Goal: Transaction & Acquisition: Download file/media

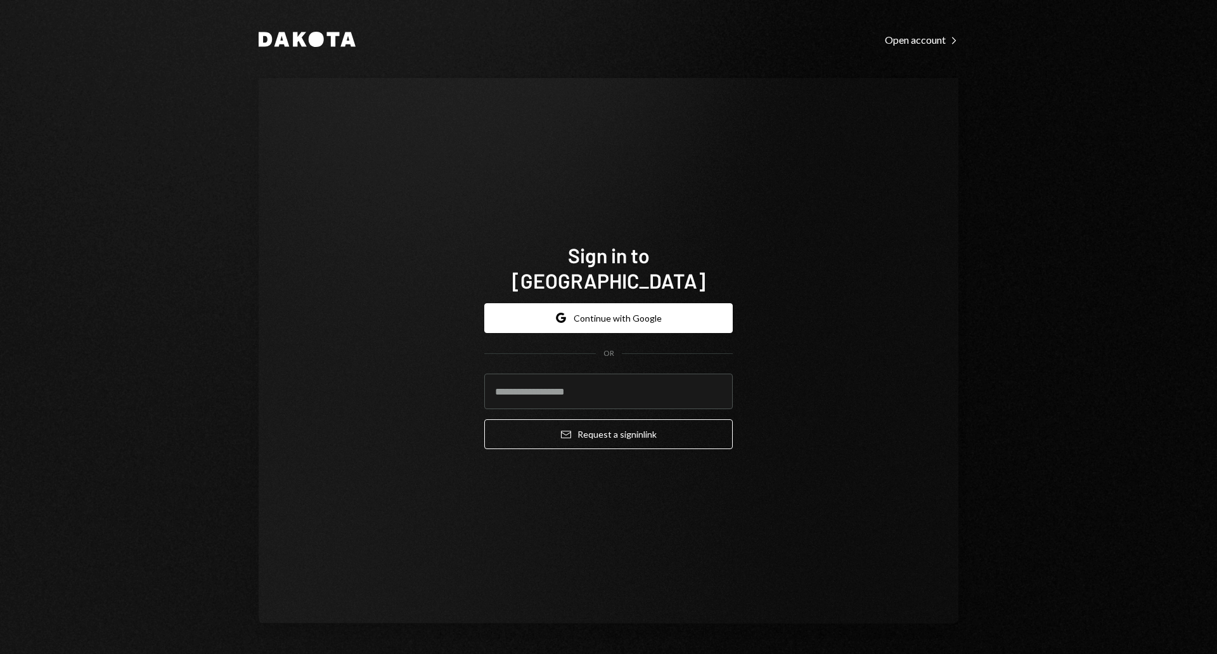
drag, startPoint x: 628, startPoint y: 304, endPoint x: 658, endPoint y: 216, distance: 93.2
click at [658, 216] on div "Sign in to Dakota Google Continue with Google OR Email Request a sign in link" at bounding box center [608, 350] width 279 height 319
click at [578, 377] on input "email" at bounding box center [608, 391] width 249 height 36
click at [592, 384] on input "email" at bounding box center [608, 391] width 249 height 36
type input "**********"
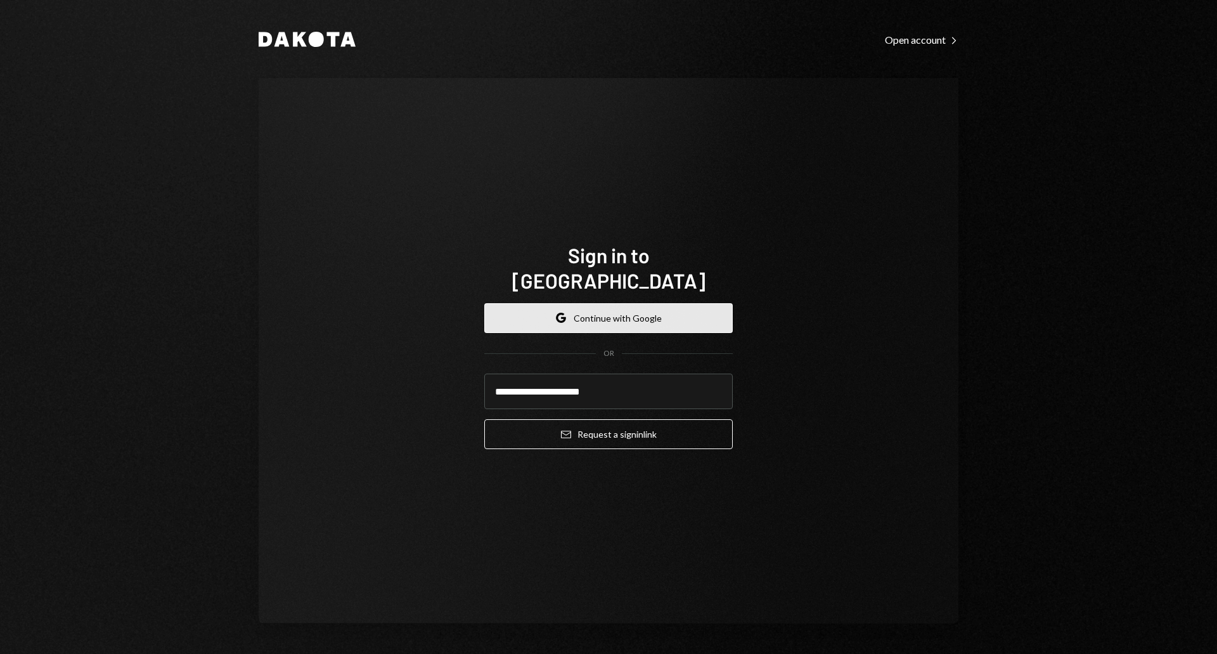
click at [597, 307] on button "Google Continue with Google" at bounding box center [608, 318] width 249 height 30
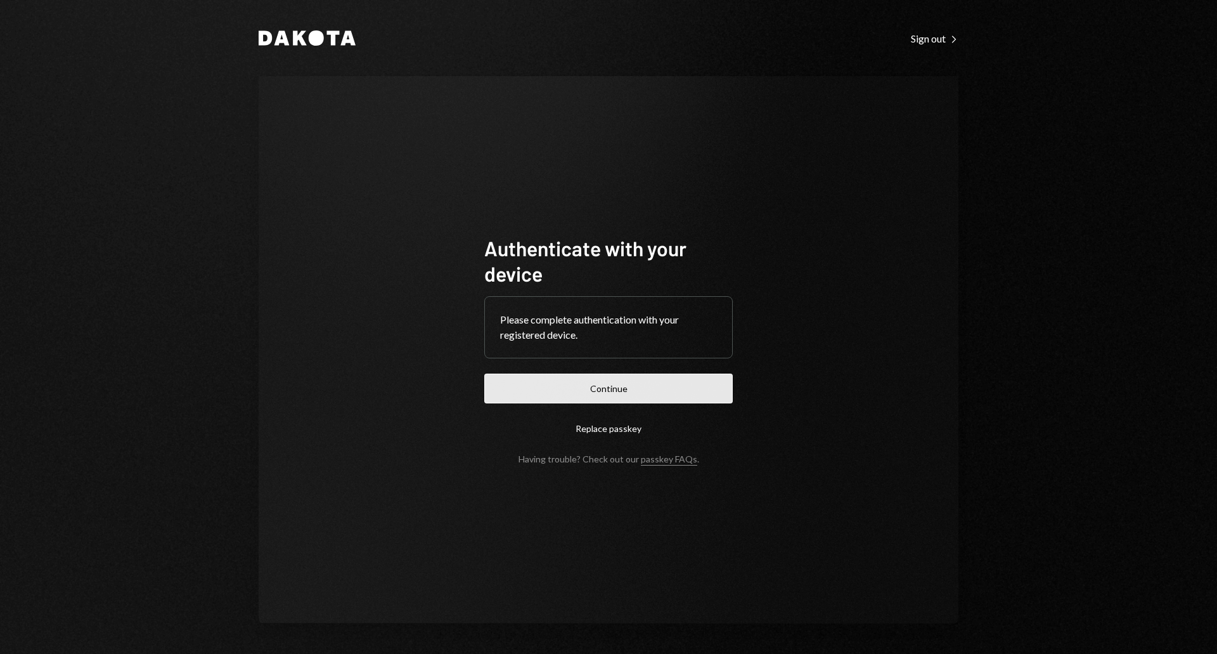
click at [610, 380] on button "Continue" at bounding box center [608, 388] width 249 height 30
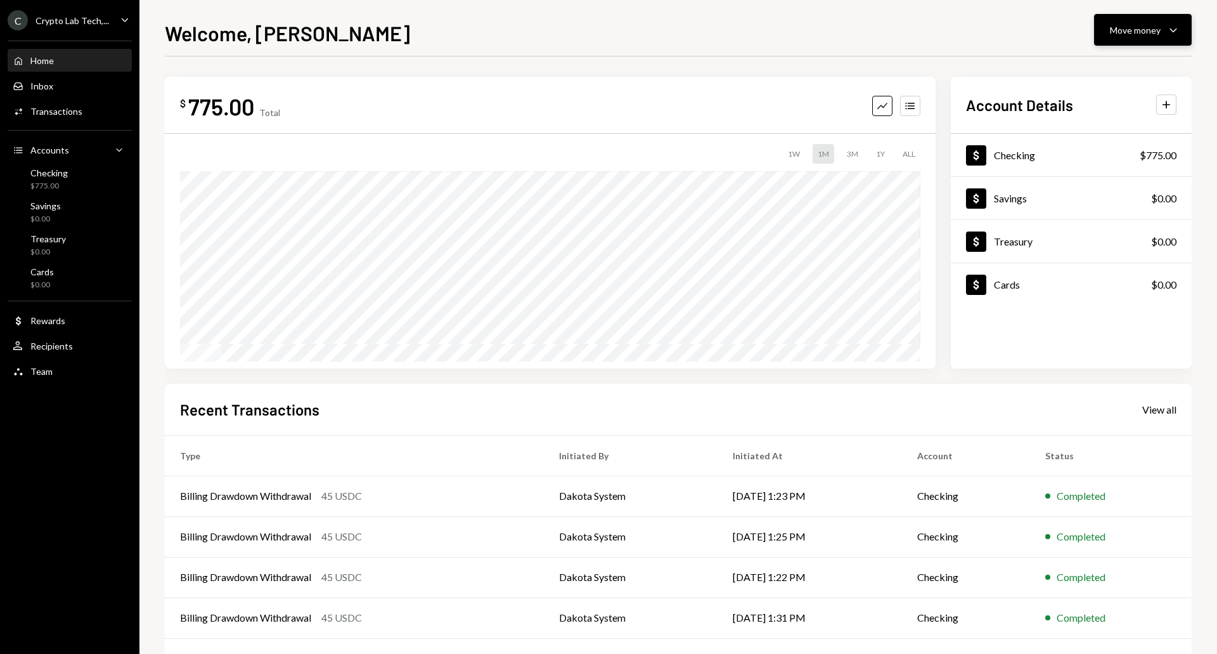
click at [1153, 32] on div "Move money" at bounding box center [1135, 29] width 51 height 13
click at [1097, 99] on div "Transfer" at bounding box center [1133, 96] width 93 height 13
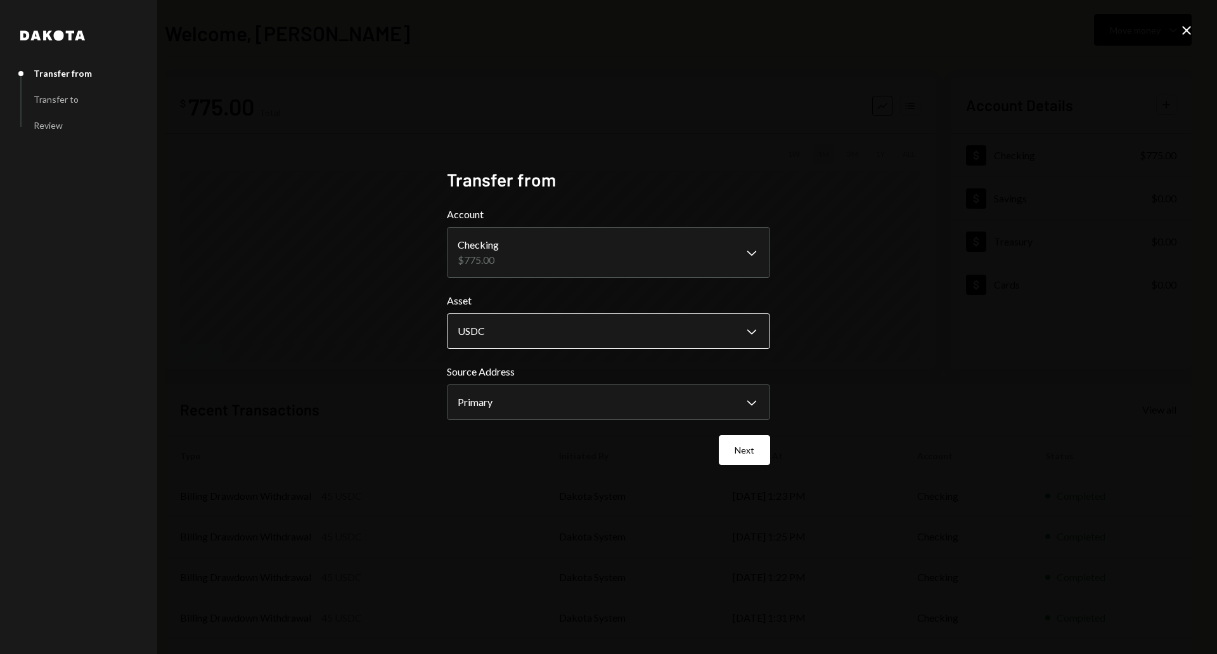
click at [684, 331] on body "C Crypto Lab Tech,... Caret Down Home Home Inbox Inbox Activities Transactions …" at bounding box center [608, 327] width 1217 height 654
click at [699, 404] on body "C Crypto Lab Tech,... Caret Down Home Home Inbox Inbox Activities Transactions …" at bounding box center [608, 327] width 1217 height 654
click at [749, 453] on button "Next" at bounding box center [744, 450] width 51 height 30
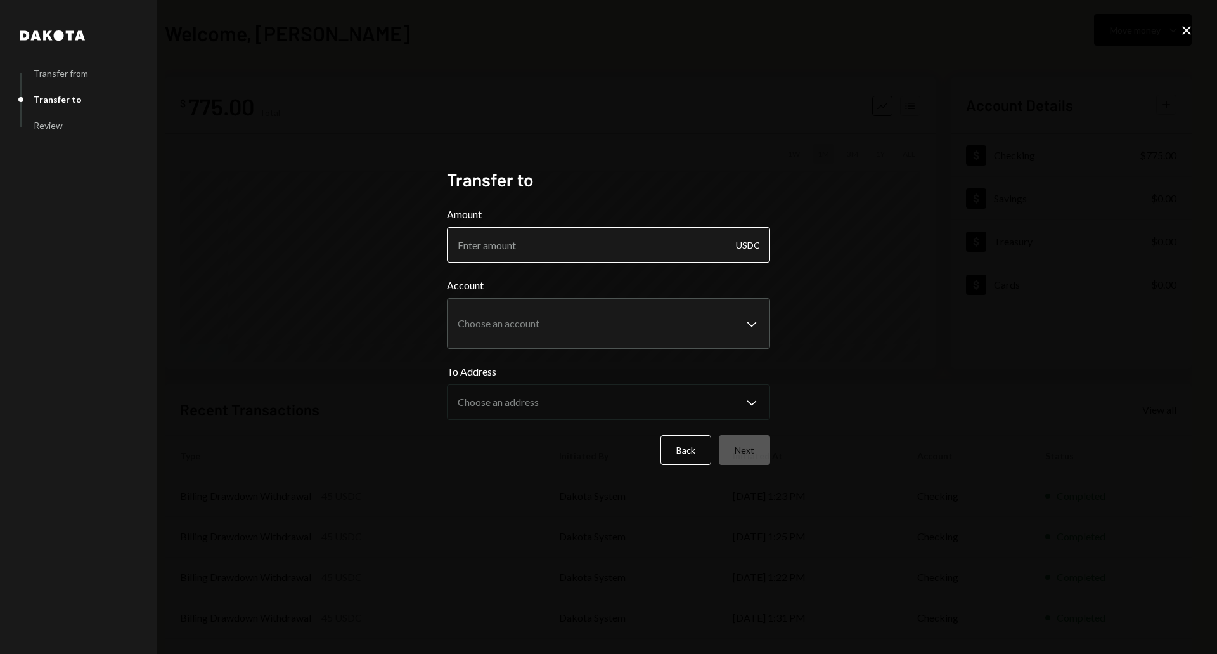
click at [583, 238] on input "Amount" at bounding box center [608, 245] width 323 height 36
click at [680, 449] on button "Back" at bounding box center [686, 450] width 51 height 30
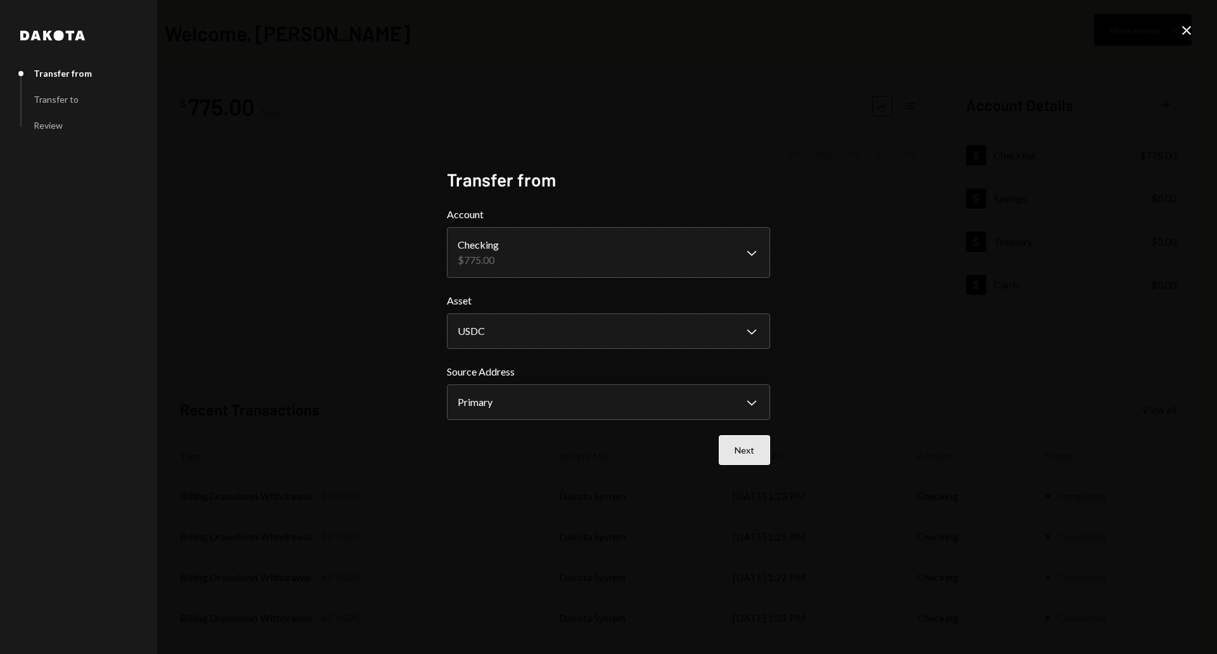
click at [739, 446] on button "Next" at bounding box center [744, 450] width 51 height 30
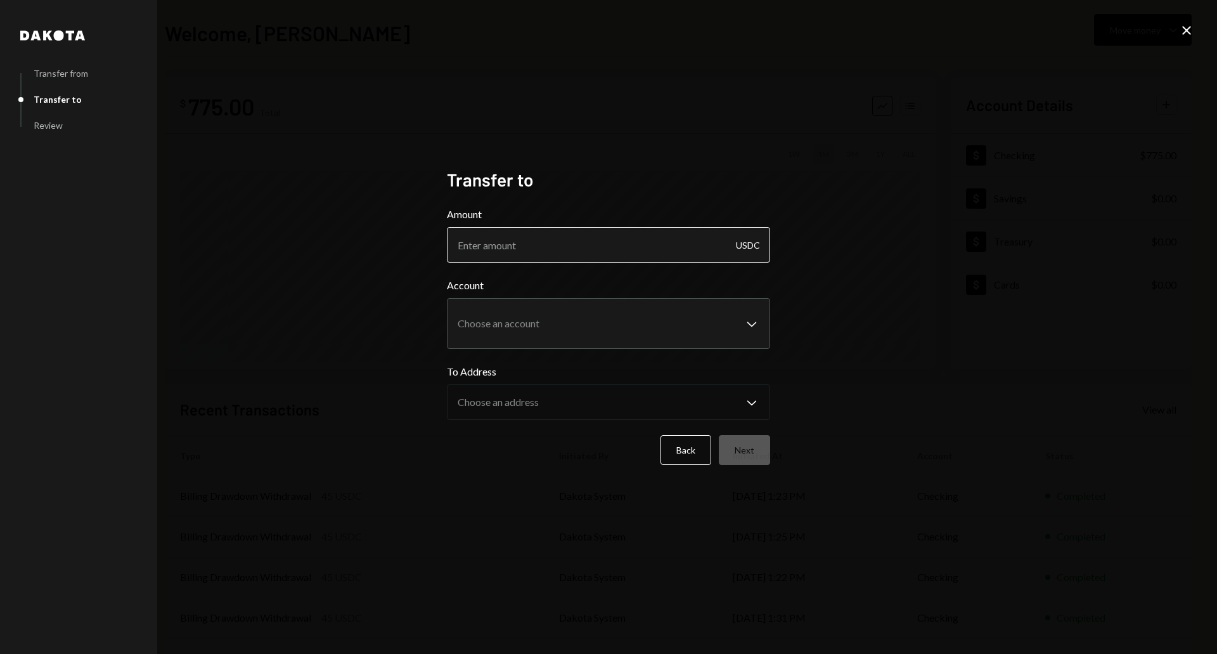
click at [552, 254] on input "Amount" at bounding box center [608, 245] width 323 height 36
type input "775.00"
click at [550, 323] on body "C Crypto Lab Tech,... Caret Down Home Home Inbox Inbox Activities Transactions …" at bounding box center [608, 327] width 1217 height 654
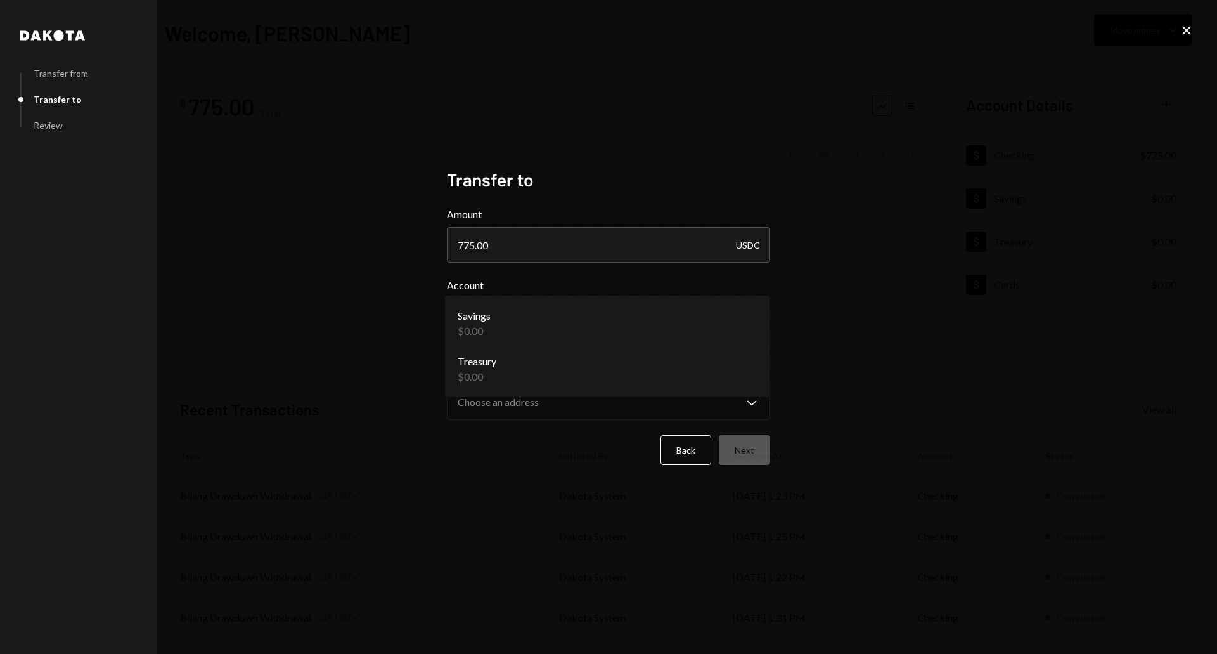
click at [845, 323] on div "**********" at bounding box center [608, 327] width 1217 height 654
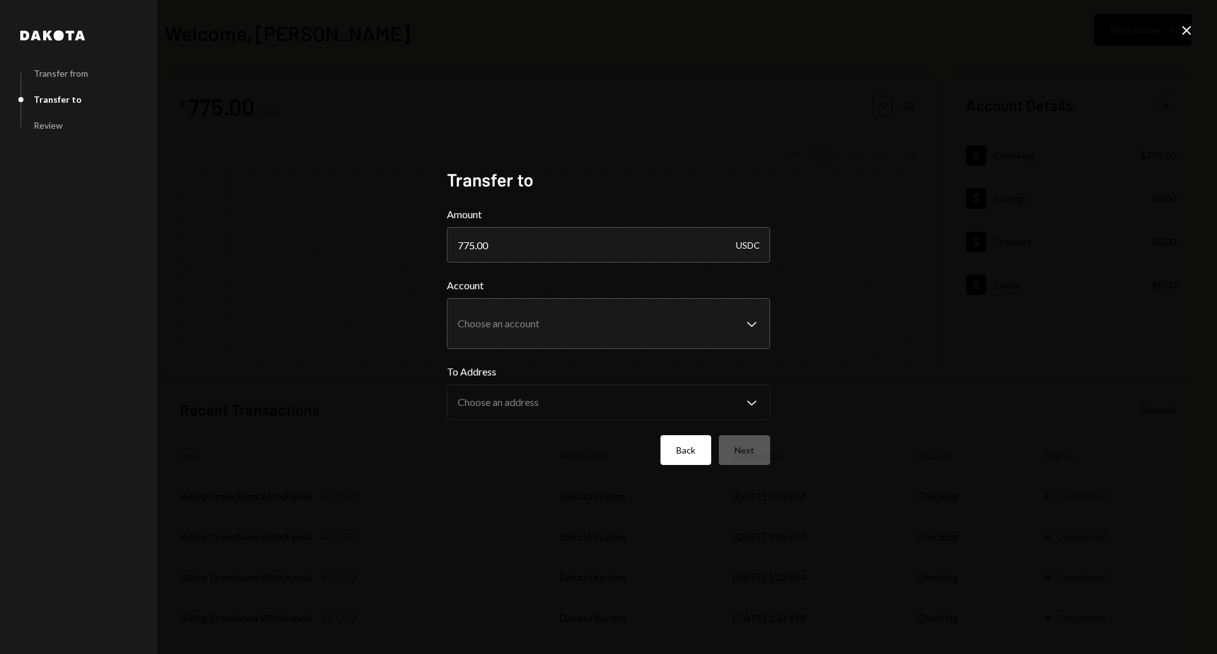
click at [684, 453] on button "Back" at bounding box center [686, 450] width 51 height 30
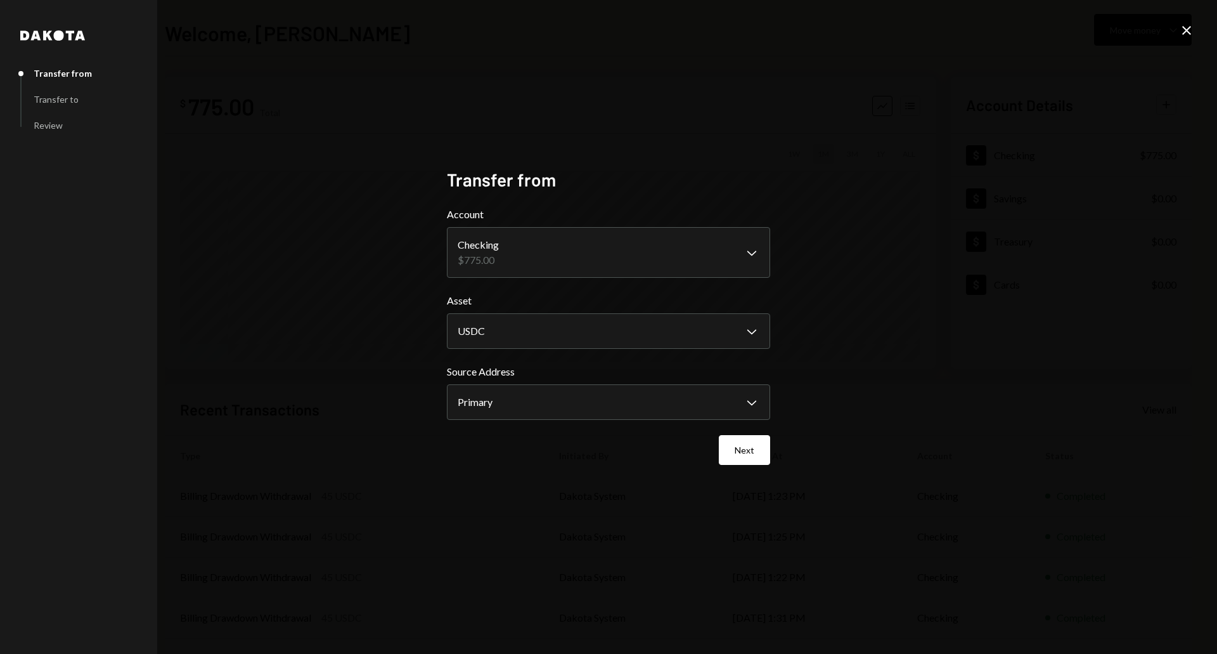
click at [1190, 29] on icon "Close" at bounding box center [1186, 30] width 15 height 15
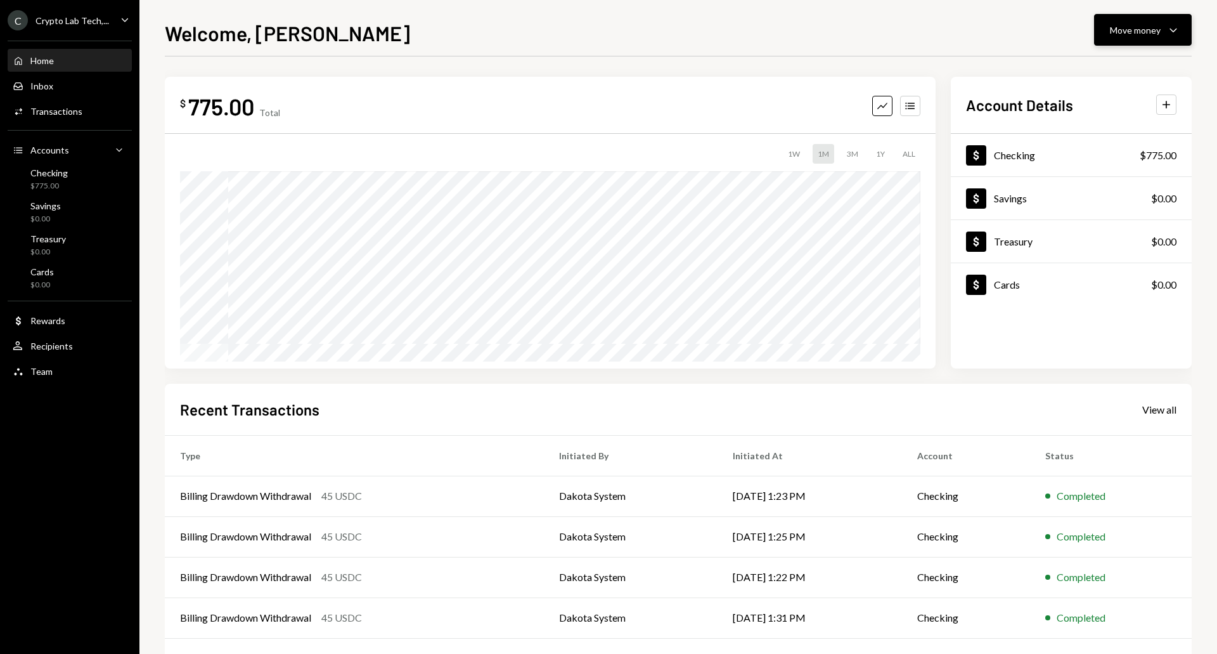
click at [1134, 32] on div "Move money" at bounding box center [1135, 29] width 51 height 13
click at [1110, 67] on div "Send" at bounding box center [1133, 68] width 93 height 13
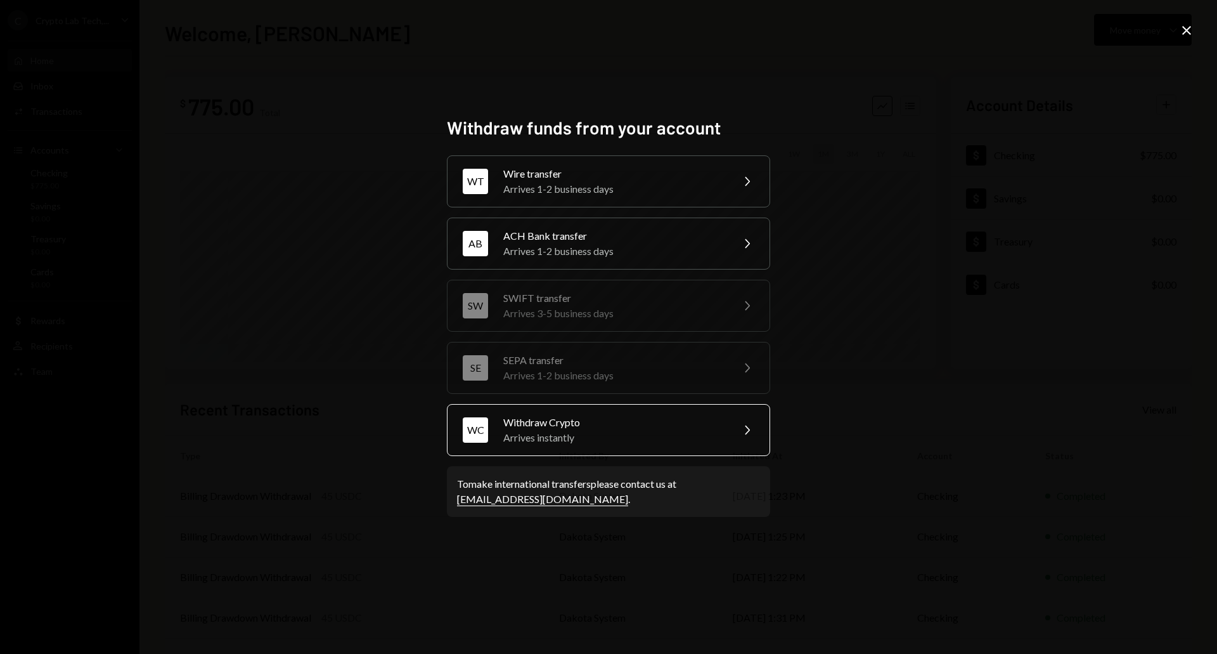
click at [597, 425] on div "Withdraw Crypto" at bounding box center [613, 422] width 221 height 15
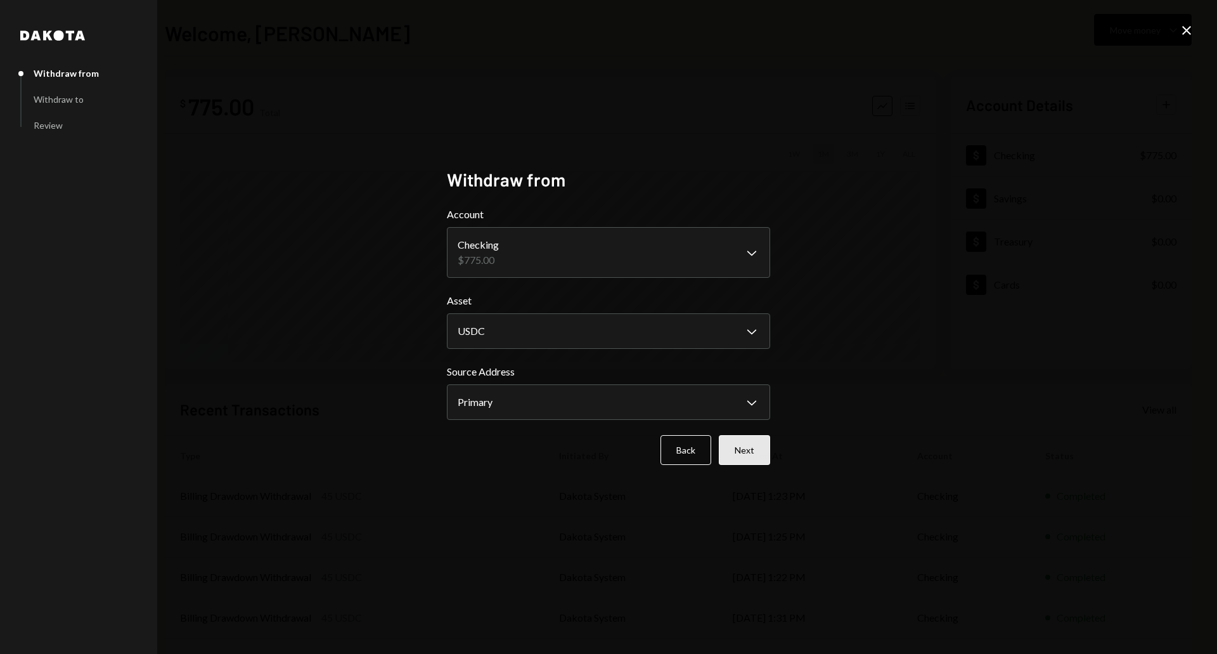
click at [751, 450] on button "Next" at bounding box center [744, 450] width 51 height 30
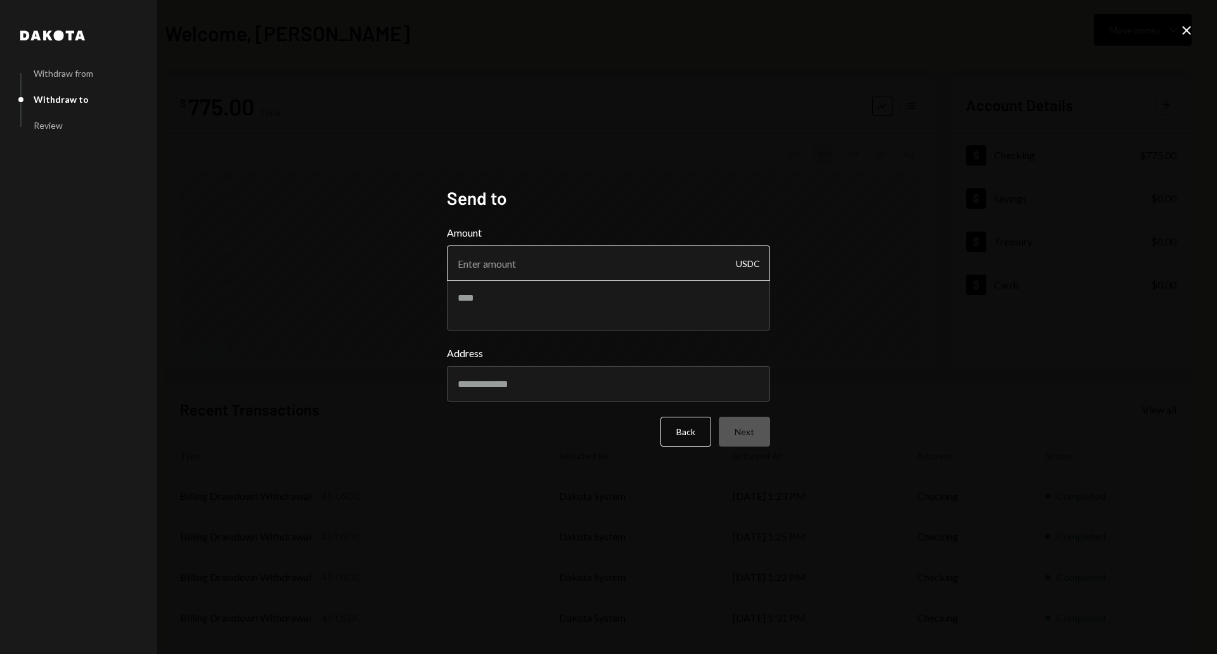
click at [634, 268] on input "Amount" at bounding box center [608, 263] width 323 height 36
type input "775.00"
click at [617, 387] on input "Address" at bounding box center [608, 384] width 323 height 36
click at [526, 375] on input "Address" at bounding box center [608, 384] width 323 height 36
paste input "**********"
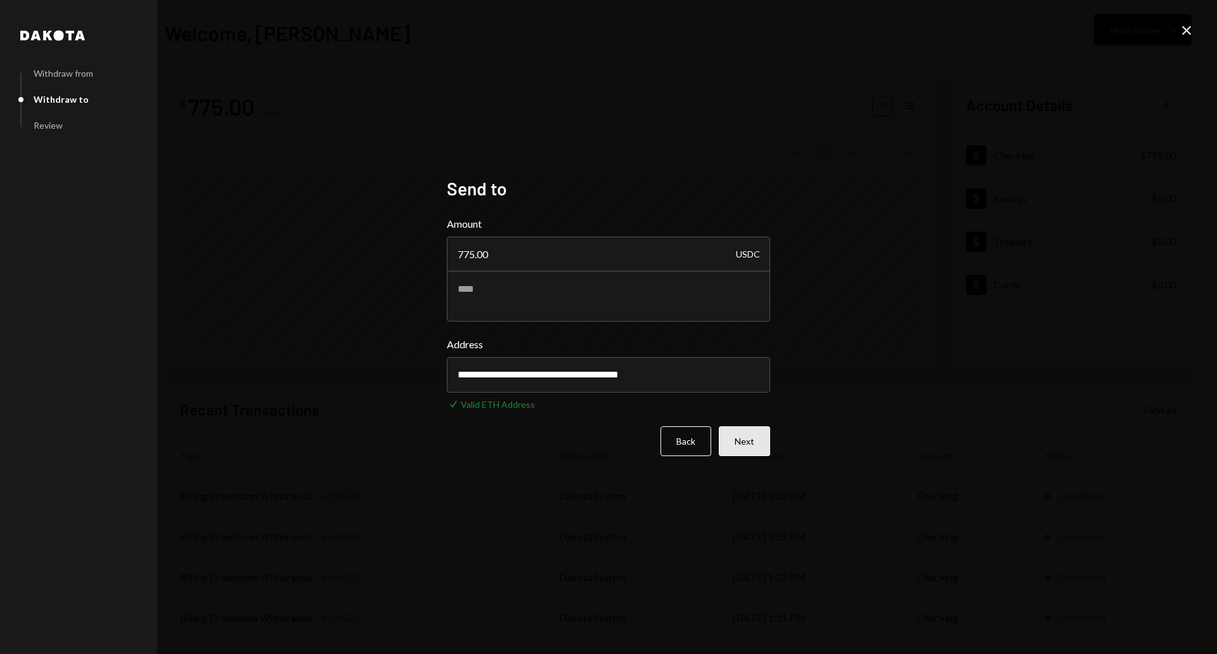
type input "**********"
click at [748, 442] on button "Next" at bounding box center [744, 441] width 51 height 30
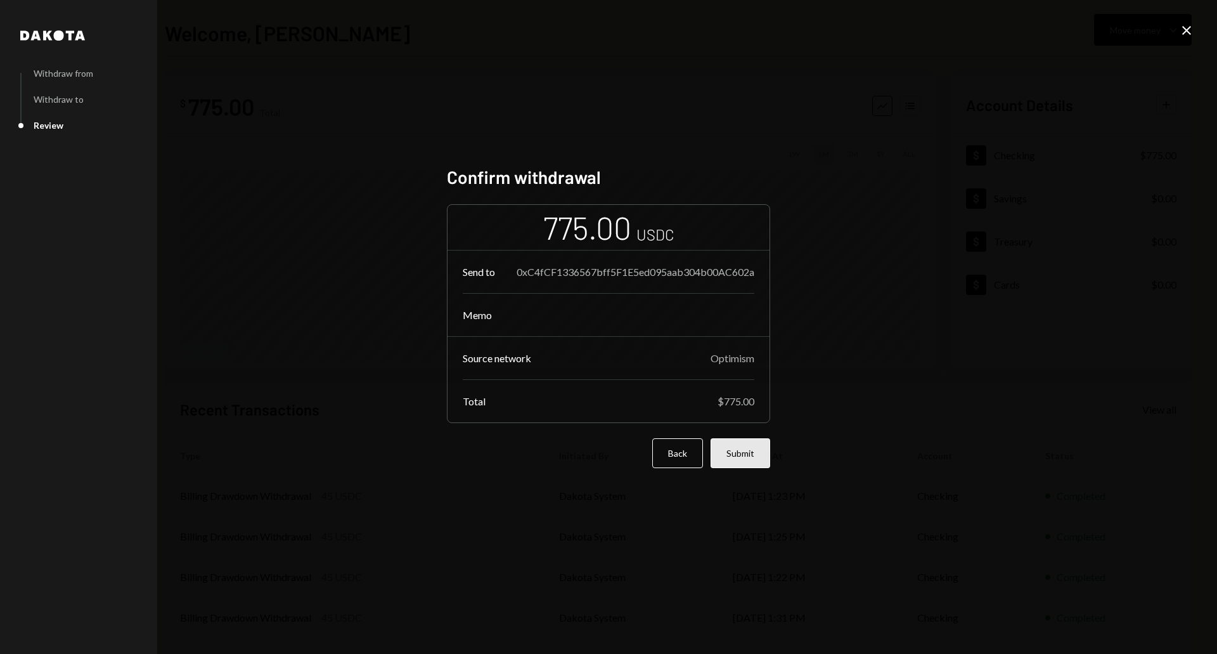
click at [753, 453] on button "Submit" at bounding box center [741, 453] width 60 height 30
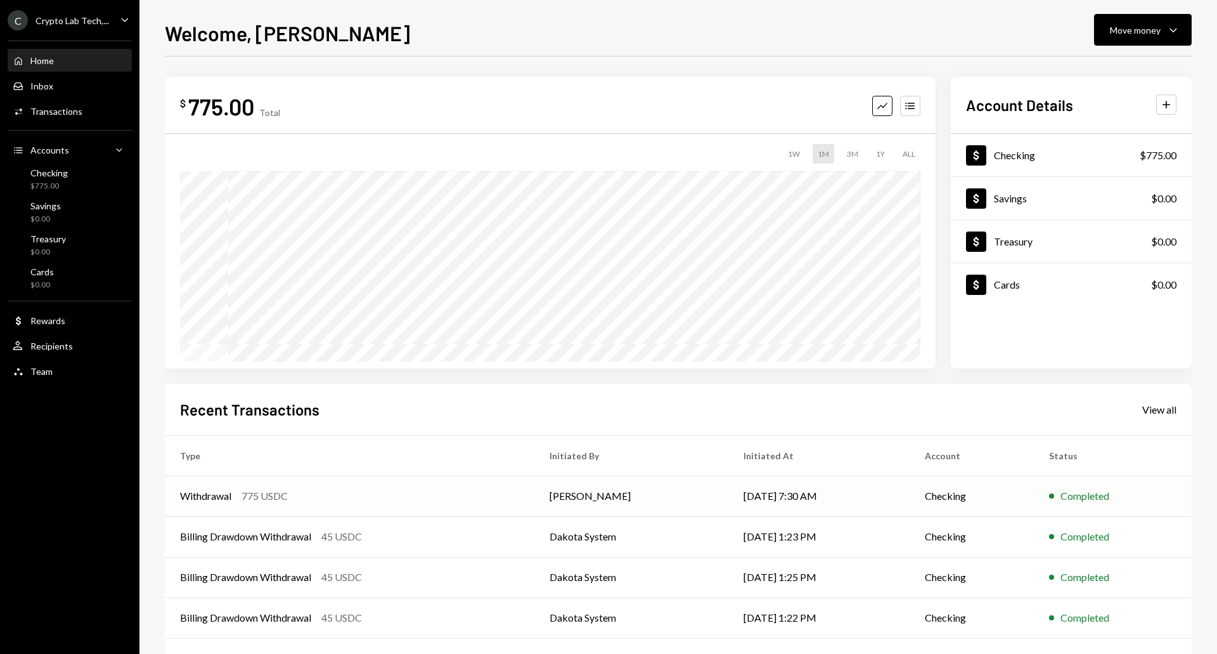
click at [1072, 495] on div "Completed" at bounding box center [1085, 495] width 49 height 15
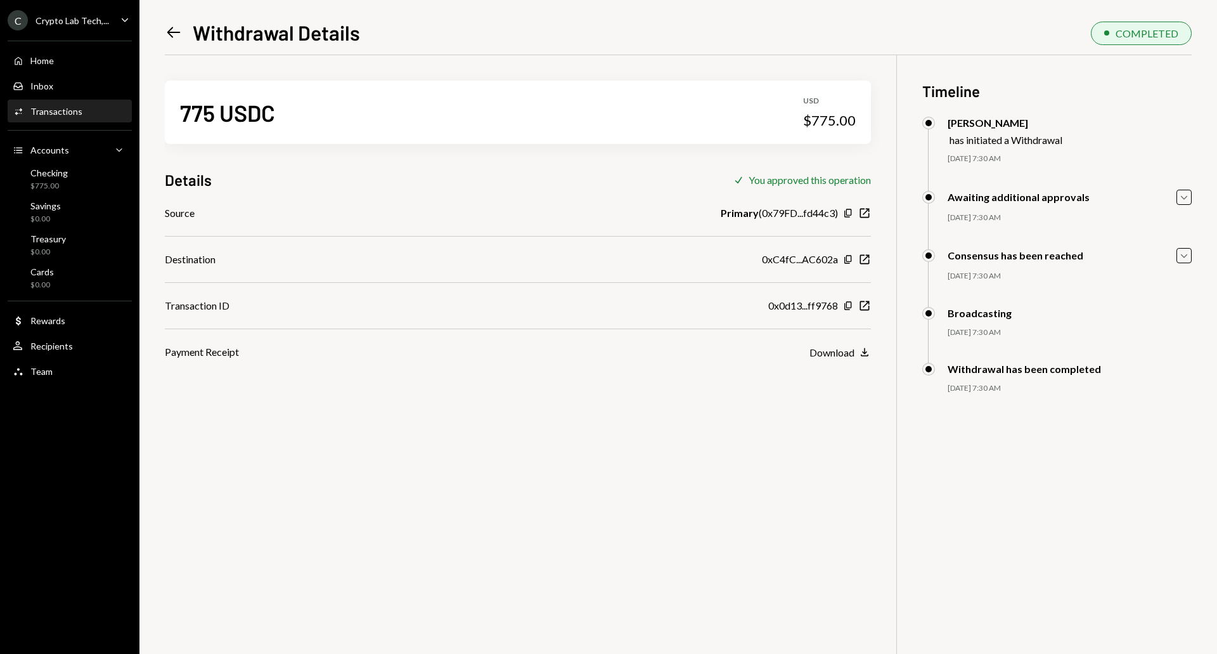
click at [169, 41] on icon "Left Arrow" at bounding box center [174, 32] width 18 height 18
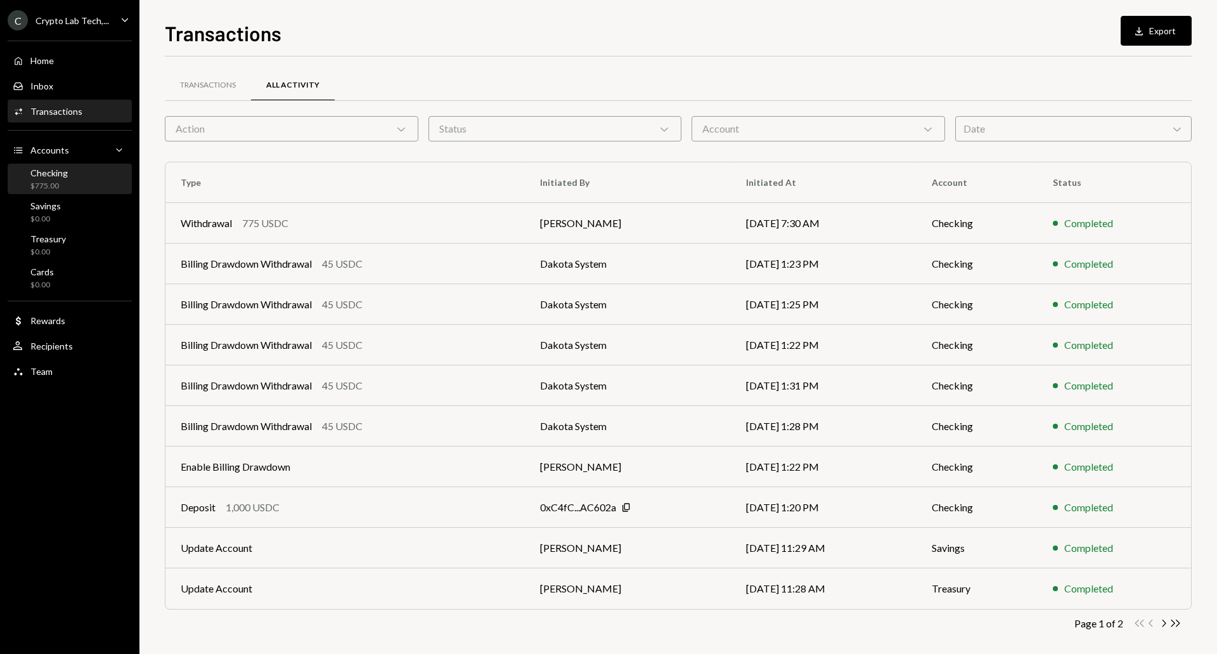
click at [56, 178] on div "Checking" at bounding box center [48, 172] width 37 height 11
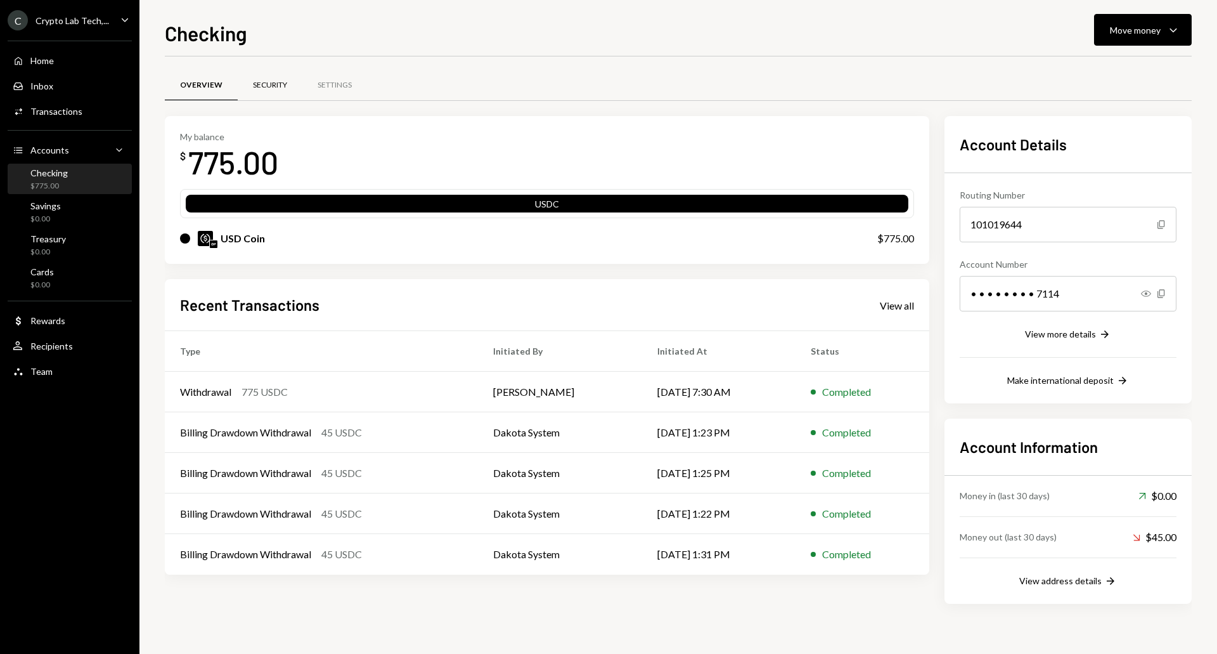
click at [269, 89] on div "Security" at bounding box center [270, 85] width 34 height 11
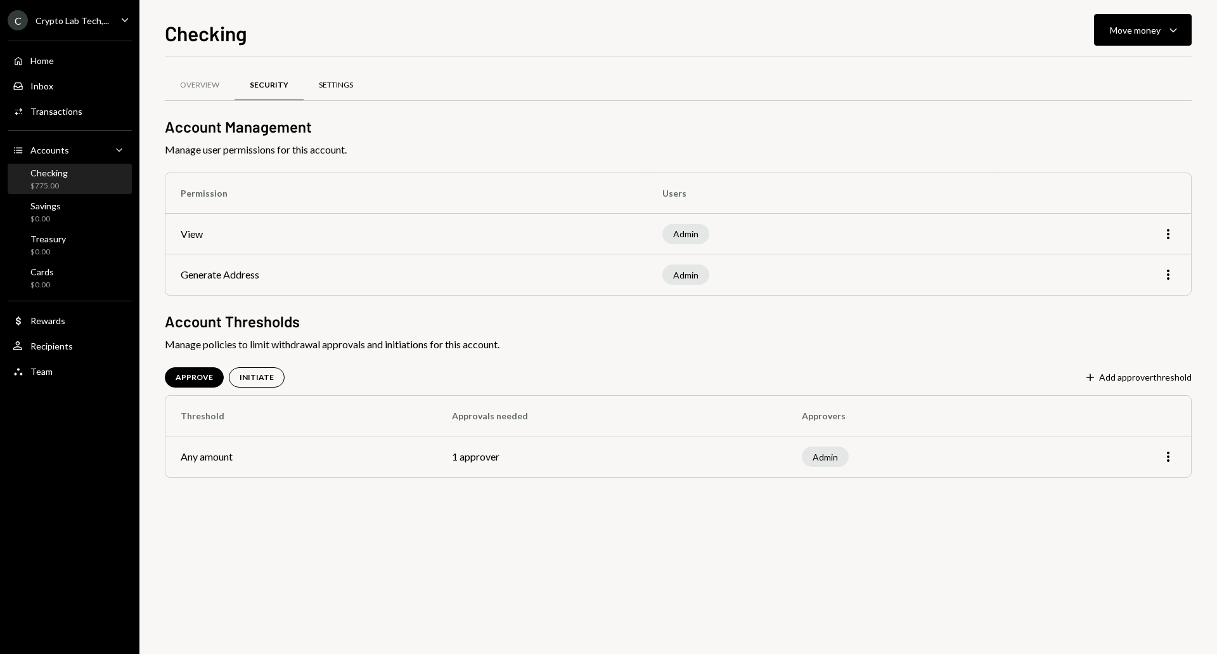
click at [330, 86] on div "Settings" at bounding box center [336, 85] width 34 height 11
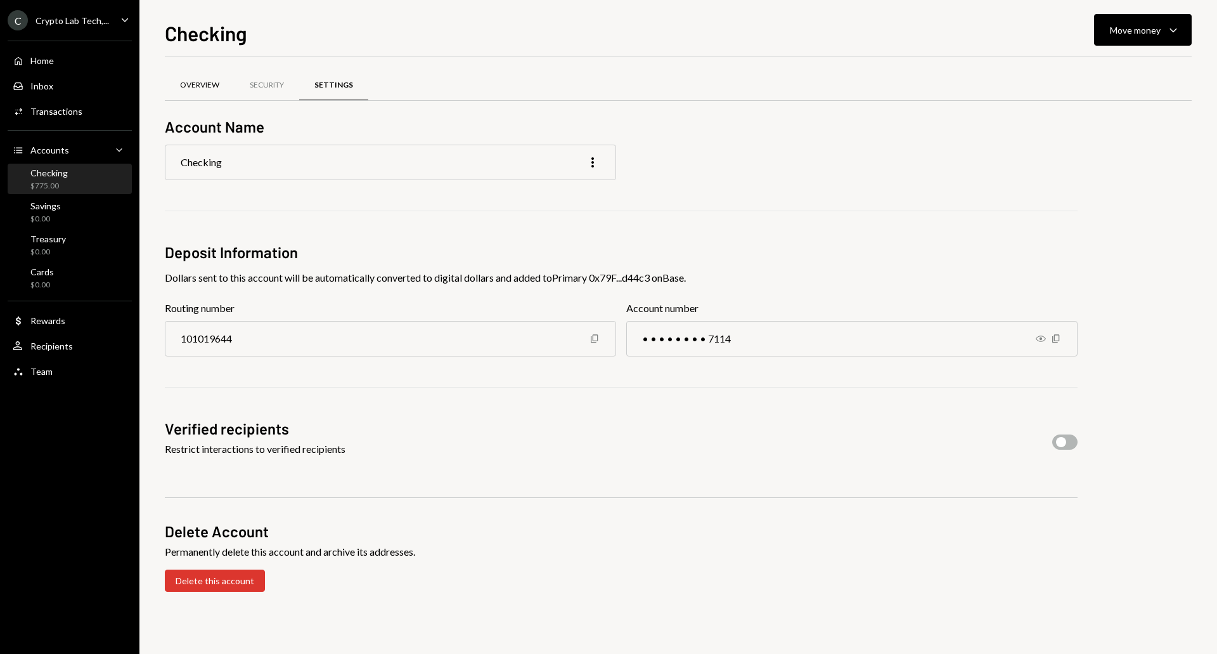
click at [188, 80] on div "Overview" at bounding box center [199, 85] width 39 height 11
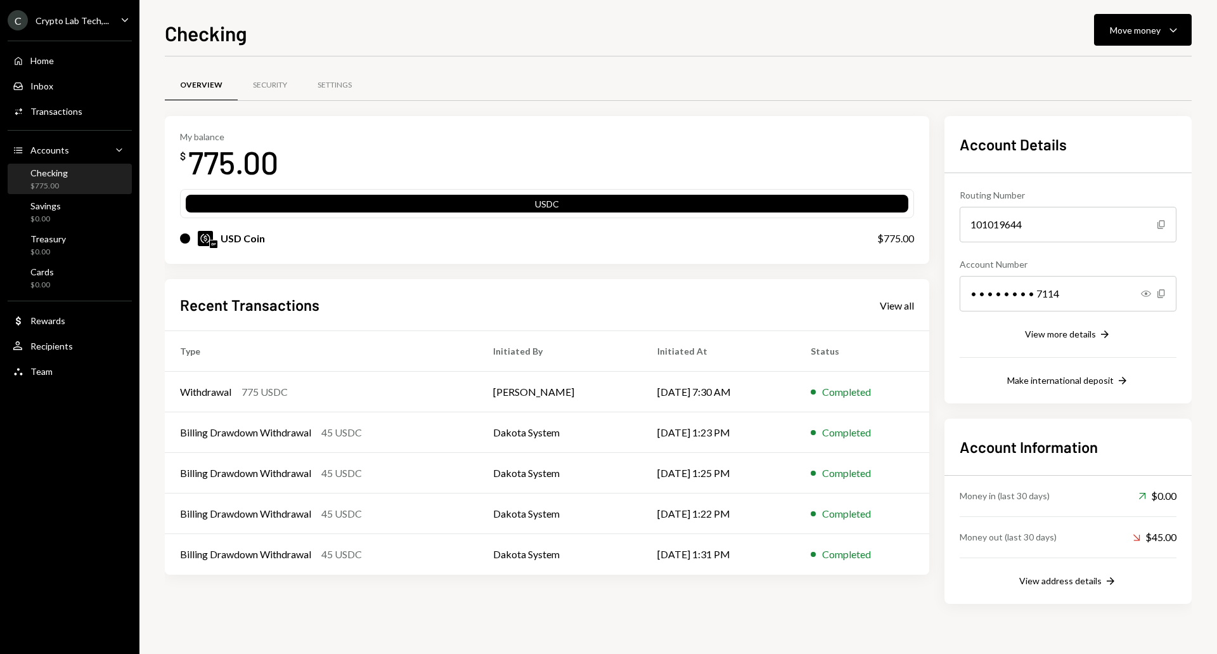
click at [526, 200] on div "USDC" at bounding box center [547, 206] width 723 height 18
click at [1136, 25] on div "Move money" at bounding box center [1135, 29] width 51 height 13
click at [1100, 63] on div "Send" at bounding box center [1133, 68] width 93 height 13
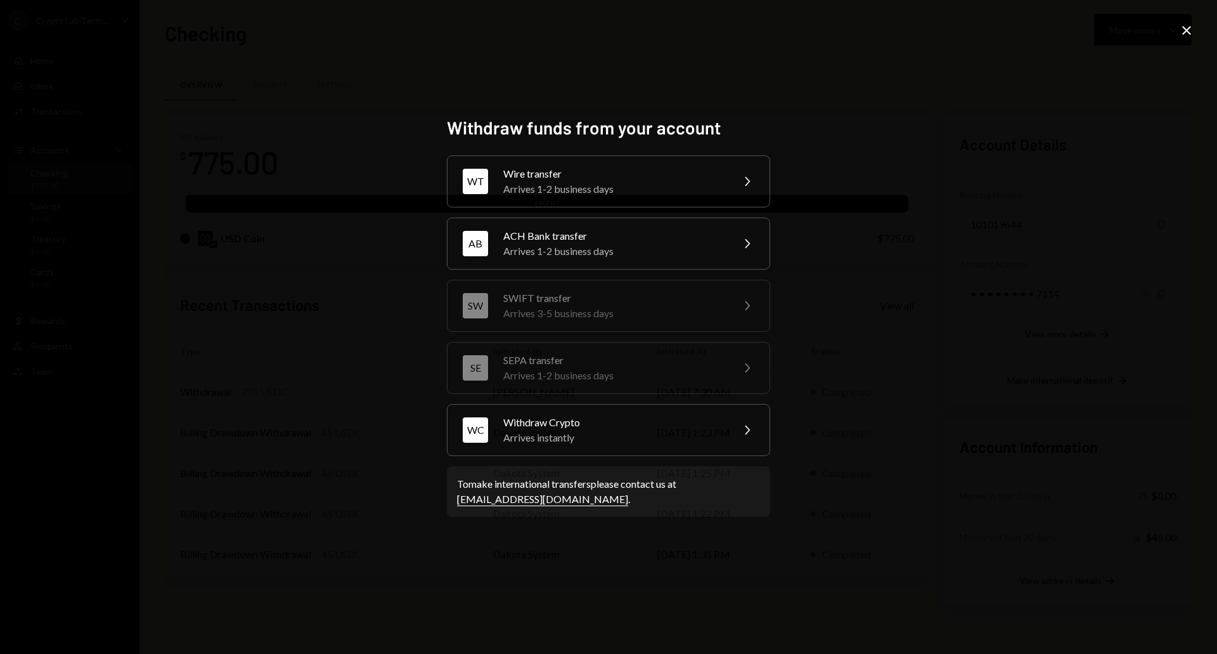
click at [1192, 33] on icon "Close" at bounding box center [1186, 30] width 15 height 15
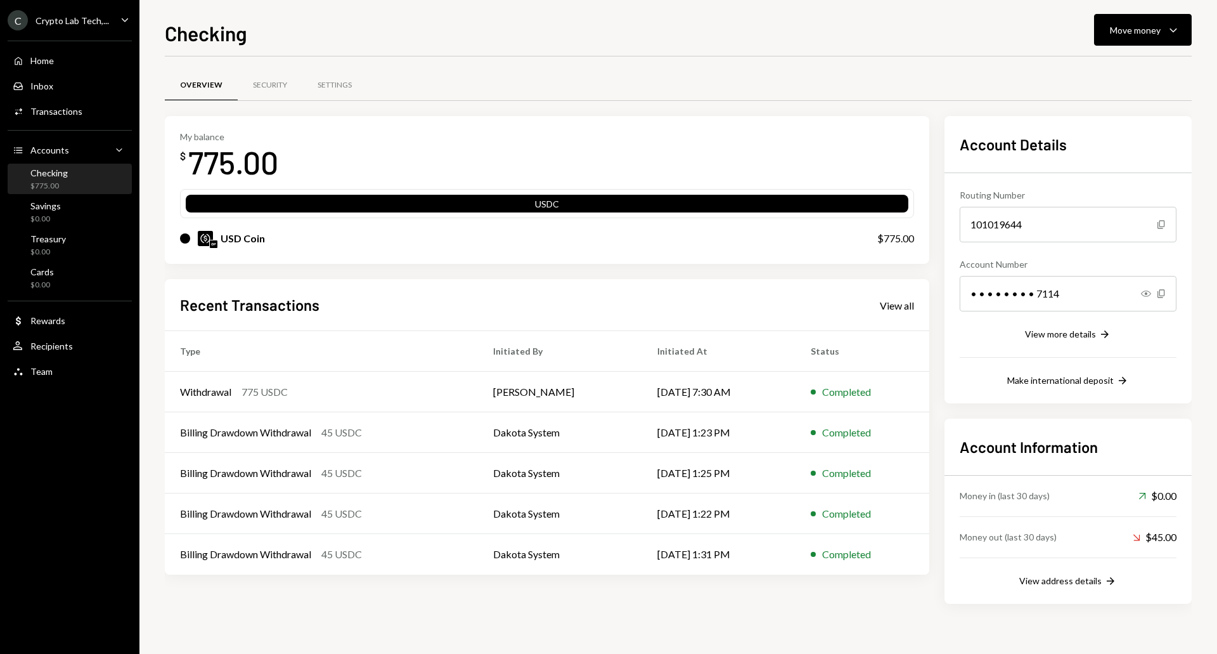
click at [914, 67] on div "Overview Security Settings My balance $ 775.00 USDC USD Coin $775.00 Recent Tra…" at bounding box center [678, 342] width 1027 height 573
click at [271, 88] on div "Security" at bounding box center [270, 85] width 34 height 11
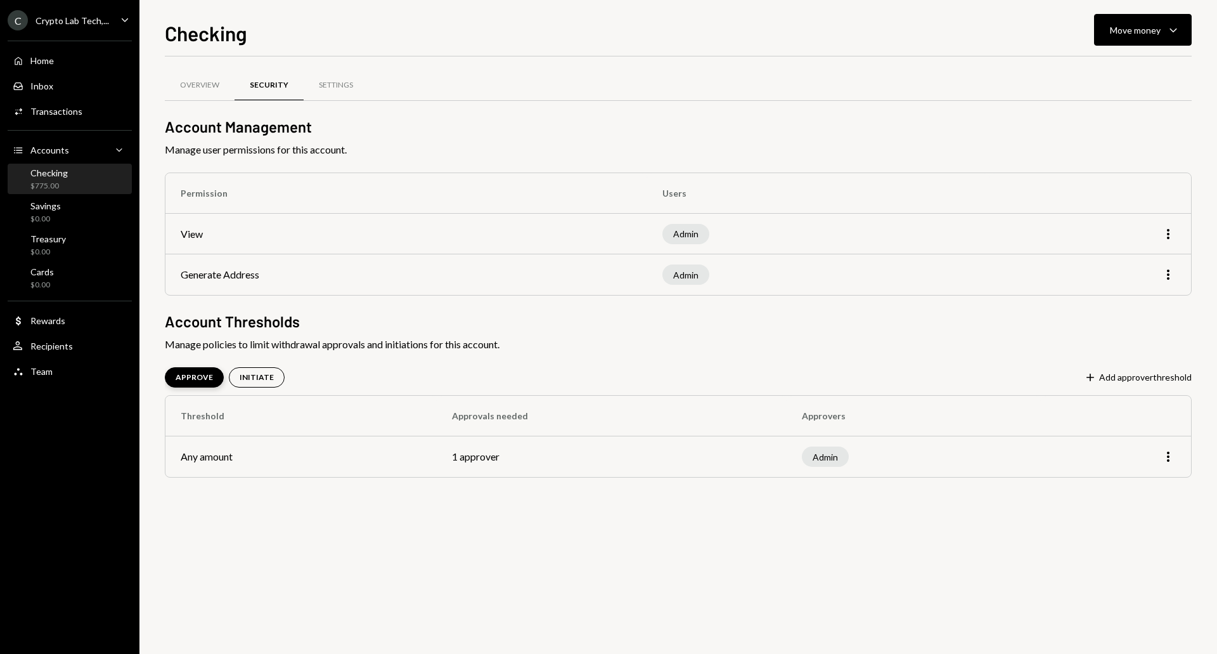
click at [181, 375] on div "APPROVE" at bounding box center [194, 377] width 37 height 11
click at [198, 77] on div "Overview" at bounding box center [200, 85] width 70 height 30
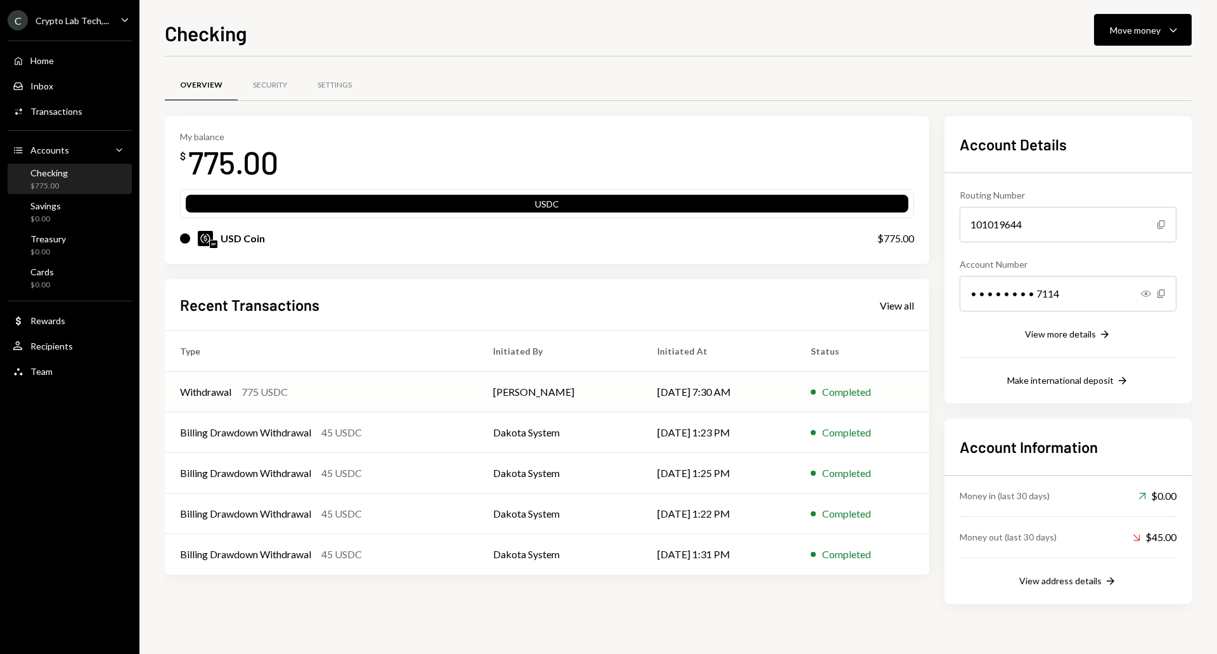
click at [678, 389] on td "[DATE] 7:30 AM" at bounding box center [718, 392] width 153 height 41
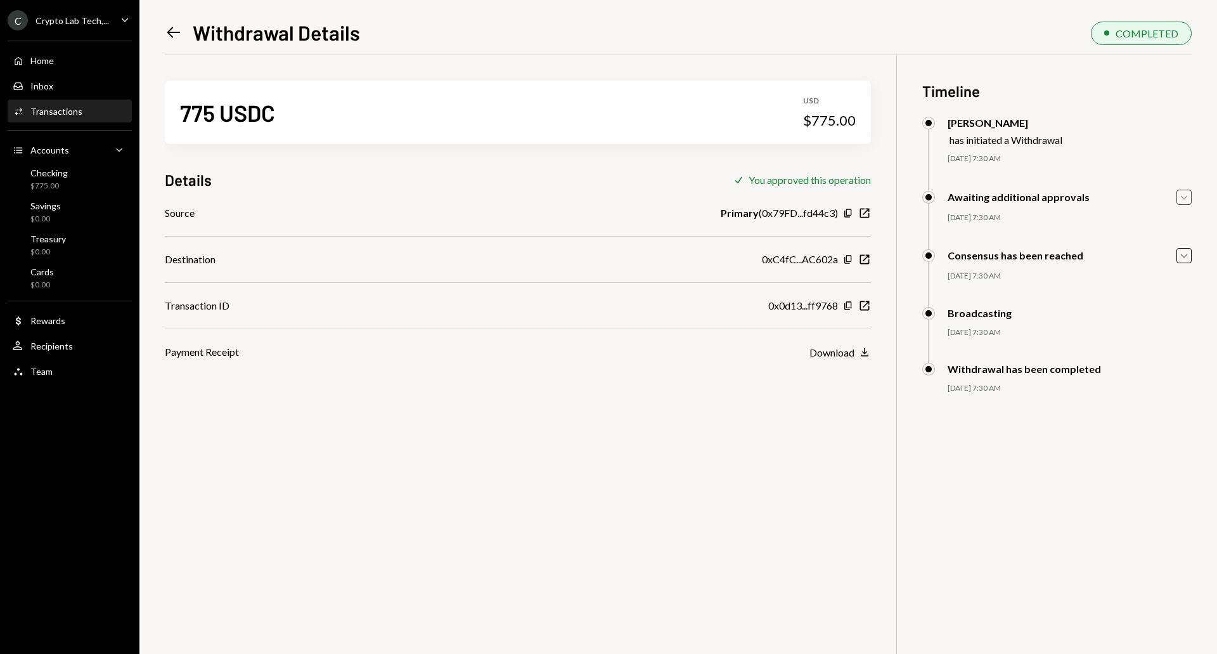
click at [1183, 198] on icon "Caret Down" at bounding box center [1184, 197] width 14 height 14
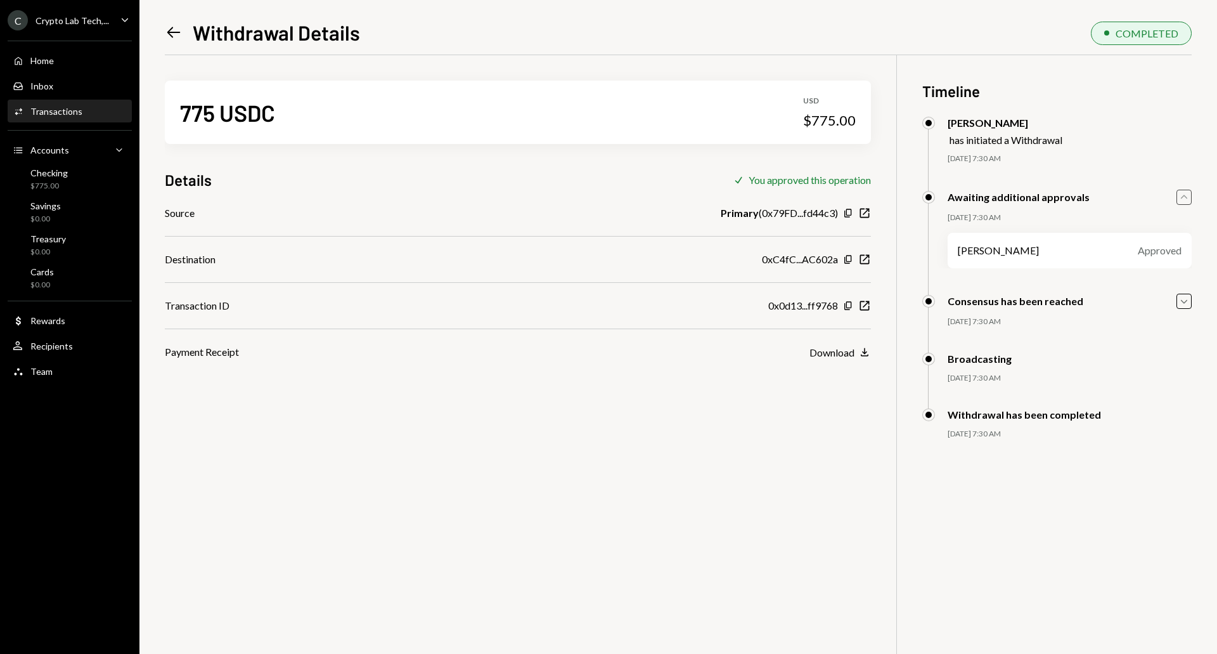
click at [1183, 197] on icon "Caret Up" at bounding box center [1184, 197] width 14 height 14
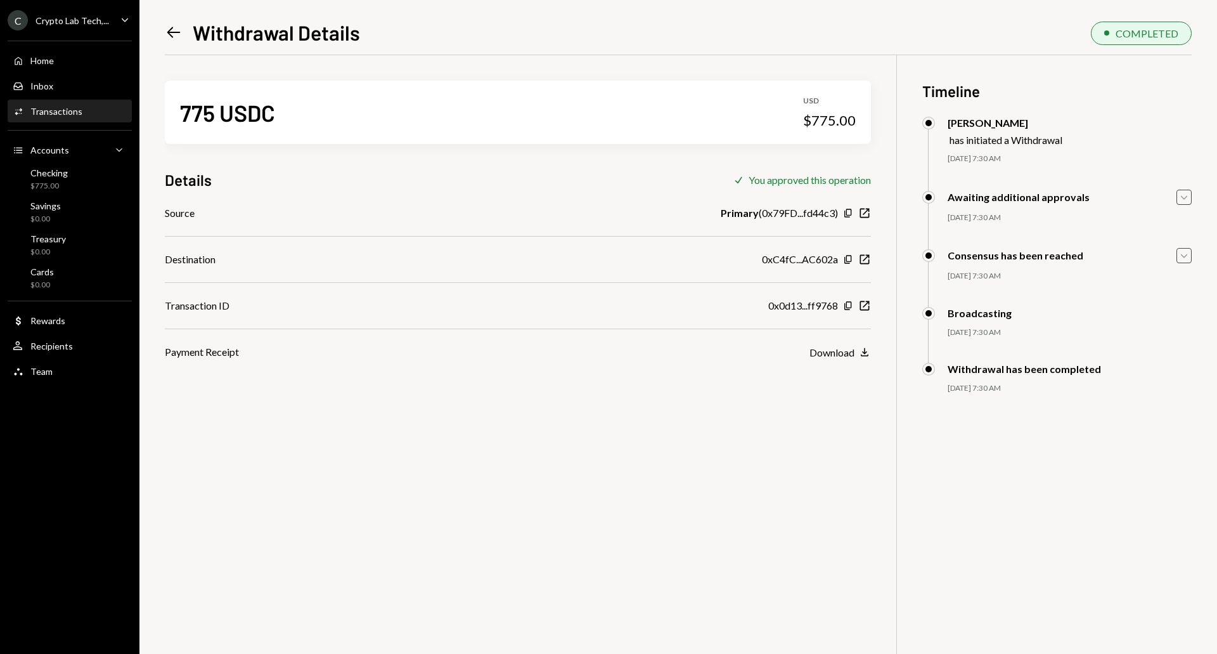
click at [1179, 253] on icon "Caret Down" at bounding box center [1184, 256] width 14 height 14
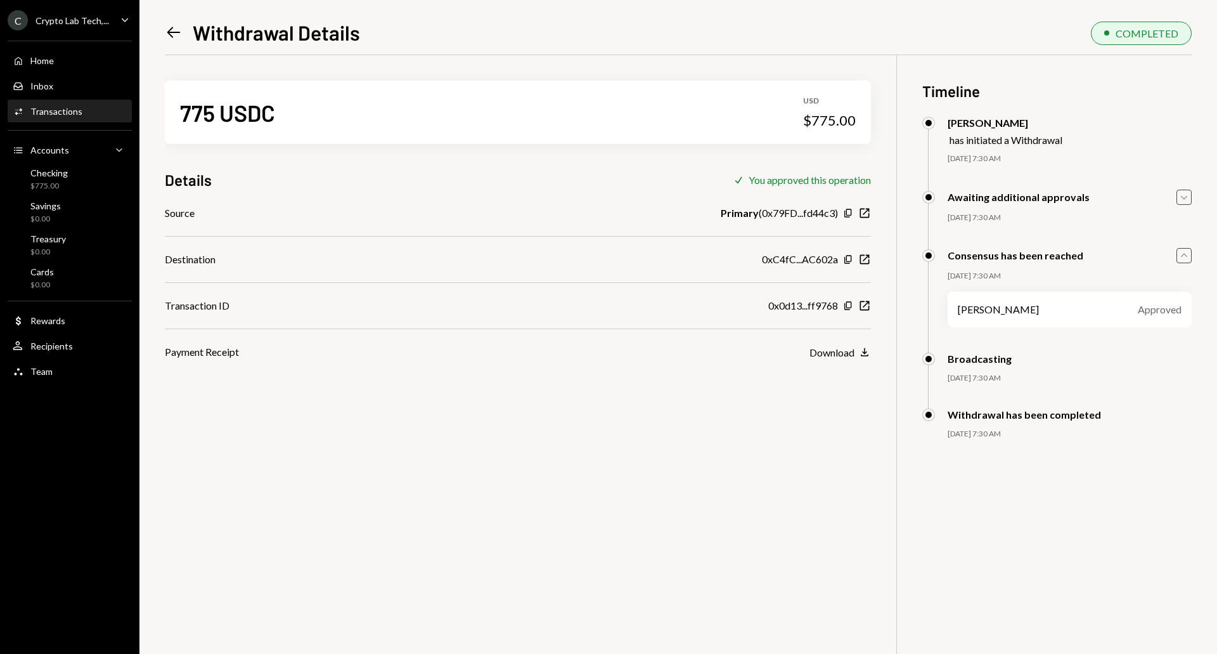
click at [1179, 253] on icon "Caret Up" at bounding box center [1184, 256] width 14 height 14
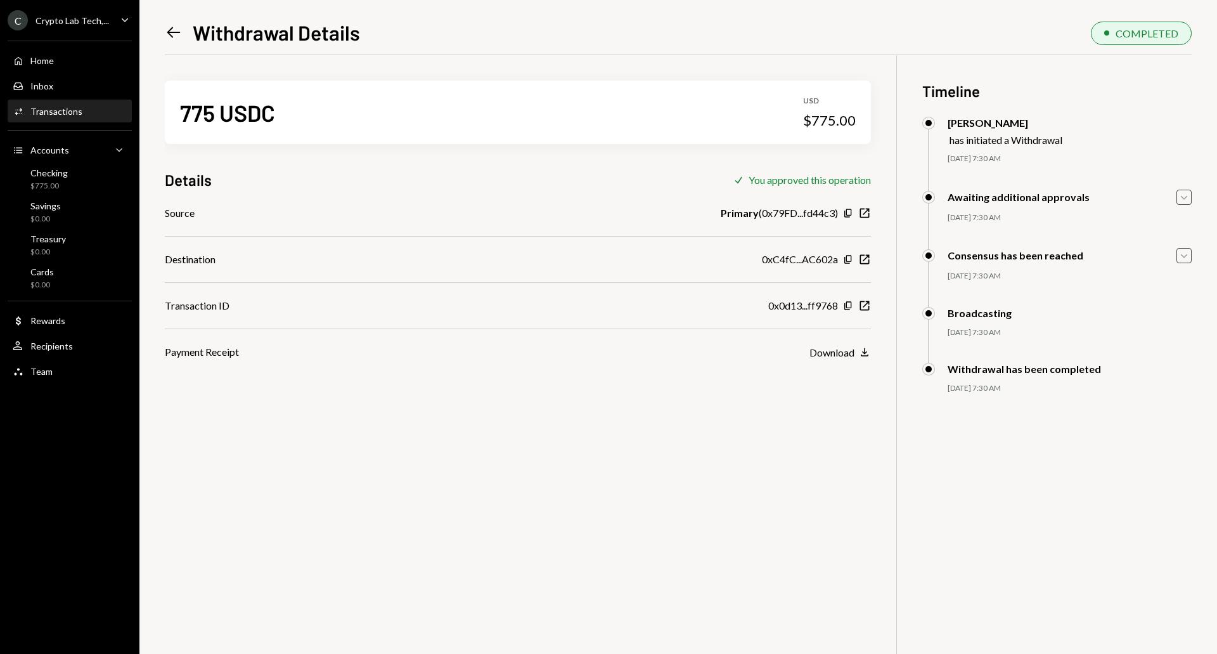
click at [963, 316] on div "Broadcasting" at bounding box center [980, 313] width 64 height 12
click at [918, 311] on div "775 USDC USD $775.00 Details Check You approved this operation Source Primary (…" at bounding box center [678, 382] width 1027 height 654
click at [865, 304] on icon "New Window" at bounding box center [865, 305] width 13 height 13
click at [63, 56] on div "Home Home" at bounding box center [70, 60] width 114 height 11
